Goal: Task Accomplishment & Management: Complete application form

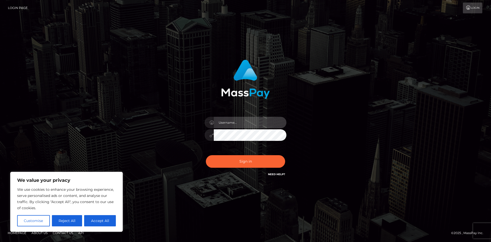
drag, startPoint x: 228, startPoint y: 120, endPoint x: 238, endPoint y: 124, distance: 10.3
click at [228, 120] on input "text" at bounding box center [250, 123] width 73 height 12
click at [237, 124] on input "text" at bounding box center [250, 123] width 73 height 12
type input "[EMAIL_ADDRESS][DOMAIN_NAME]"
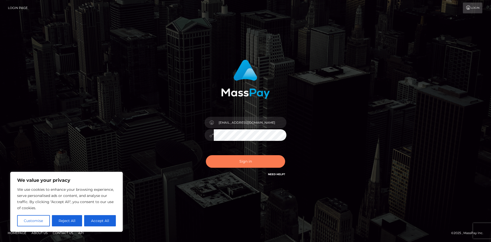
click at [248, 159] on button "Sign in" at bounding box center [245, 161] width 79 height 13
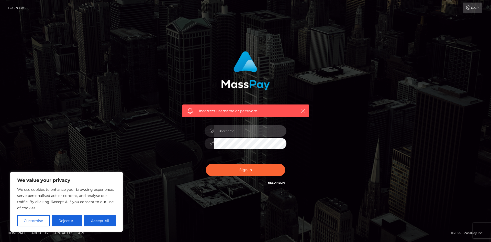
click at [235, 132] on input "text" at bounding box center [250, 131] width 73 height 12
type input "[EMAIL_ADDRESS][DOMAIN_NAME]"
click at [244, 167] on button "Sign in" at bounding box center [245, 169] width 79 height 13
click at [246, 128] on input "text" at bounding box center [250, 131] width 73 height 12
type input "c2NhcjJ3ZXRAZ21haWwuY29t"
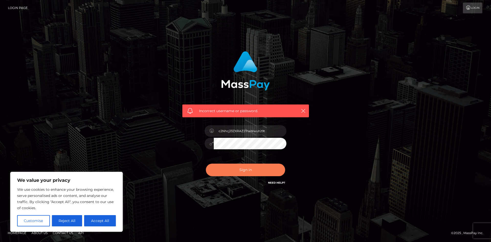
click at [248, 168] on button "Sign in" at bounding box center [245, 169] width 79 height 13
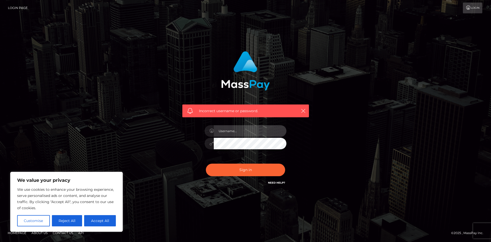
click at [230, 133] on input "text" at bounding box center [250, 131] width 73 height 12
type input "[EMAIL_ADDRESS][DOMAIN_NAME]"
click at [131, 144] on div "Incorrect username or password. scar2wet@gmail.com" at bounding box center [246, 120] width 292 height 147
click at [206, 163] on button "Sign in" at bounding box center [245, 169] width 79 height 13
click at [235, 130] on input "text" at bounding box center [250, 131] width 73 height 12
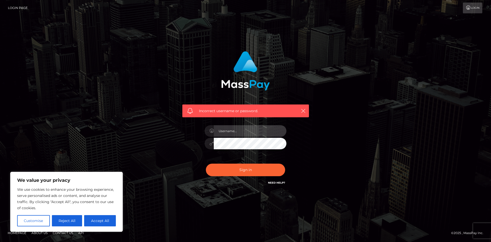
type input "[EMAIL_ADDRESS][DOMAIN_NAME]"
click at [169, 147] on div "Incorrect username or password. scar2wet@gmail.com" at bounding box center [246, 120] width 292 height 147
click at [206, 163] on button "Sign in" at bounding box center [245, 169] width 79 height 13
click at [252, 135] on input "text" at bounding box center [250, 131] width 73 height 12
type input "has"
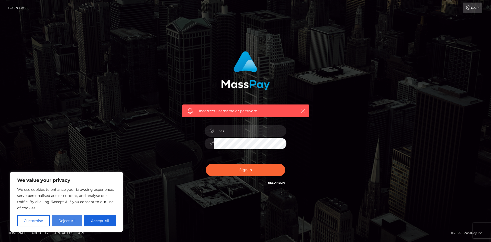
click at [61, 225] on button "Reject All" at bounding box center [67, 220] width 30 height 11
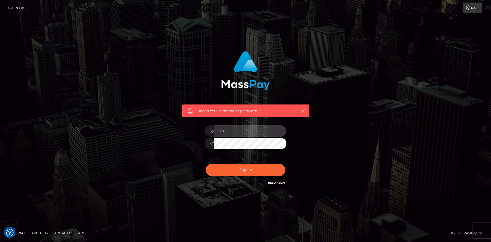
click at [246, 134] on input "has" at bounding box center [250, 131] width 73 height 12
drag, startPoint x: 272, startPoint y: 177, endPoint x: 274, endPoint y: 184, distance: 6.9
click at [274, 183] on div "Sign in Need Help?" at bounding box center [246, 171] width 90 height 23
click at [274, 184] on h6 "Need Help?" at bounding box center [276, 182] width 17 height 4
click at [274, 183] on link "Need Help?" at bounding box center [276, 182] width 17 height 3
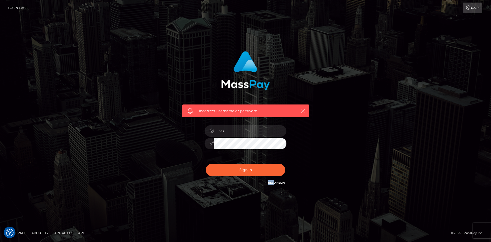
click at [281, 183] on link "Need Help?" at bounding box center [276, 182] width 17 height 3
click at [276, 182] on link "Need Help?" at bounding box center [276, 182] width 17 height 3
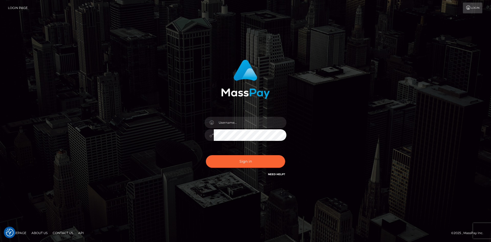
click at [233, 121] on input "text" at bounding box center [250, 123] width 73 height 12
type input "[EMAIL_ADDRESS][DOMAIN_NAME]"
click at [240, 159] on button "Sign in" at bounding box center [245, 161] width 79 height 13
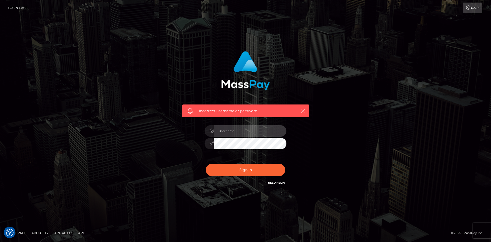
click at [246, 127] on input "text" at bounding box center [250, 131] width 73 height 12
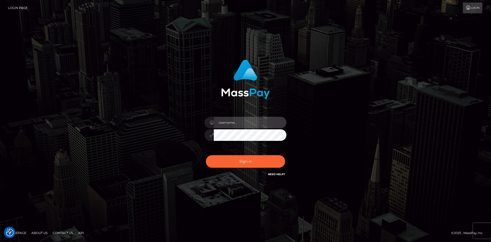
click at [266, 126] on input "text" at bounding box center [250, 123] width 73 height 12
click at [234, 124] on input "text" at bounding box center [250, 123] width 73 height 12
type input "scar2wet@gmail.com"
drag, startPoint x: 288, startPoint y: 139, endPoint x: 295, endPoint y: 140, distance: 7.5
click at [292, 140] on div "scar2wet@gmail.com Sign in" at bounding box center [246, 118] width 134 height 125
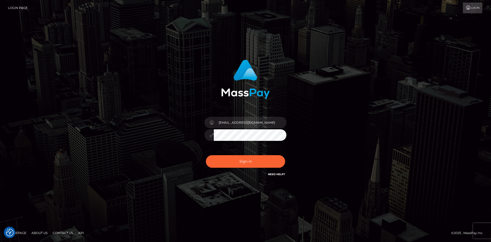
click at [194, 135] on div "scar2wet@gmail.com Sign in" at bounding box center [246, 118] width 134 height 125
click at [229, 160] on button "Sign in" at bounding box center [245, 161] width 79 height 13
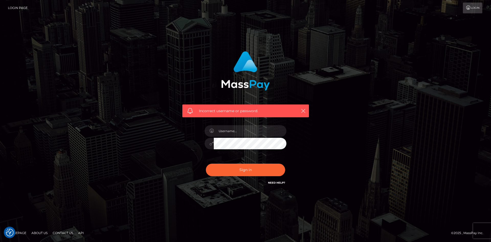
click at [281, 182] on link "Need Help?" at bounding box center [276, 182] width 17 height 3
click at [478, 4] on link "Login" at bounding box center [472, 8] width 19 height 11
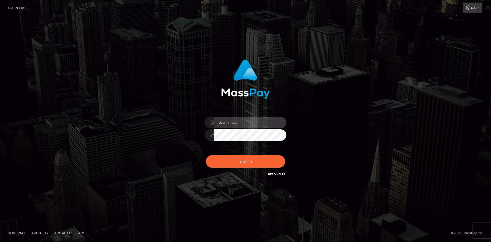
click at [253, 121] on input "text" at bounding box center [250, 123] width 73 height 12
click at [234, 126] on input "text" at bounding box center [250, 123] width 73 height 12
type input "[EMAIL_ADDRESS][DOMAIN_NAME]"
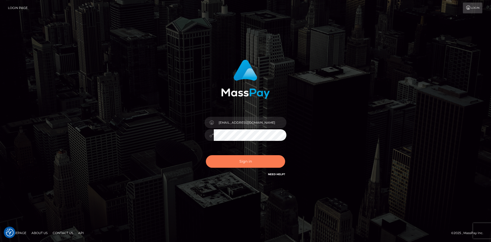
click at [224, 162] on button "Sign in" at bounding box center [245, 161] width 79 height 13
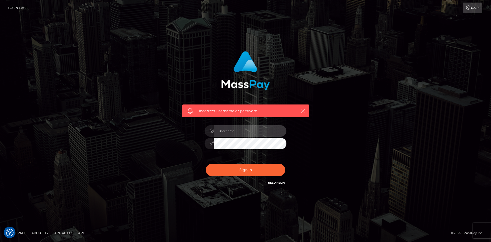
click at [240, 128] on input "text" at bounding box center [250, 131] width 73 height 12
type input "[EMAIL_ADDRESS][DOMAIN_NAME]"
click at [204, 140] on div "[EMAIL_ADDRESS][DOMAIN_NAME]" at bounding box center [246, 140] width 90 height 39
click at [231, 166] on button "Sign in" at bounding box center [245, 169] width 79 height 13
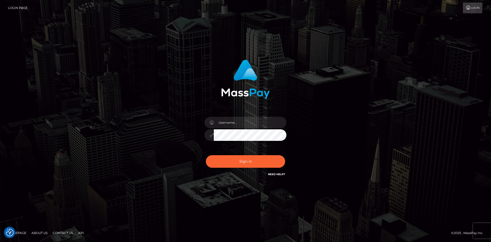
click at [281, 175] on link "Need Help?" at bounding box center [276, 173] width 17 height 3
click at [278, 173] on link "Need Help?" at bounding box center [276, 173] width 17 height 3
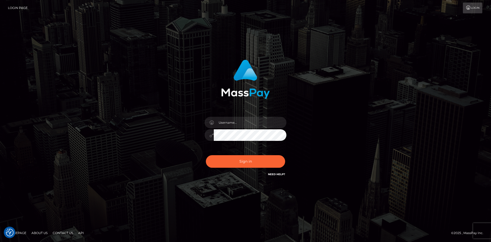
drag, startPoint x: 278, startPoint y: 173, endPoint x: 290, endPoint y: 177, distance: 12.5
click at [290, 177] on div "Sign in" at bounding box center [246, 118] width 134 height 125
click at [17, 5] on link "Login Page" at bounding box center [18, 8] width 20 height 11
